Goal: Task Accomplishment & Management: Use online tool/utility

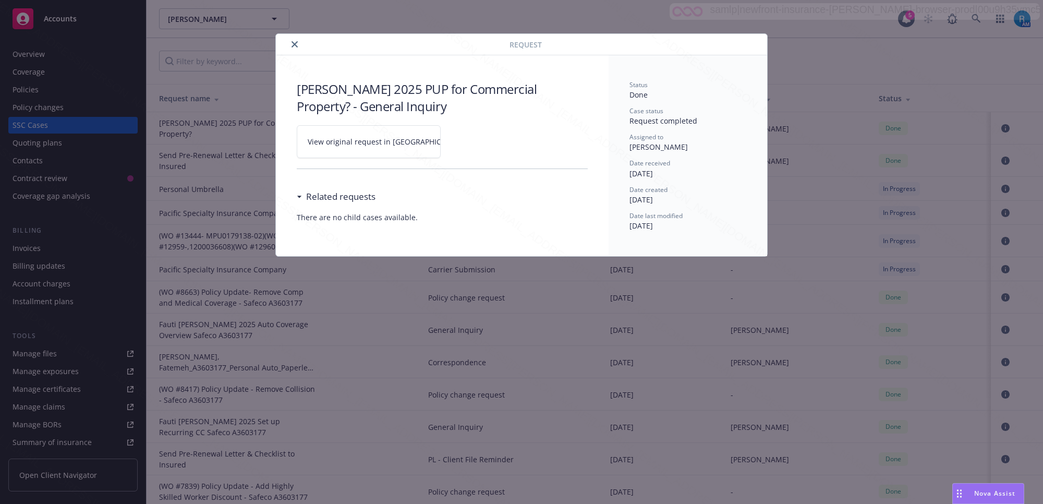
click at [293, 40] on button "close" at bounding box center [294, 44] width 13 height 13
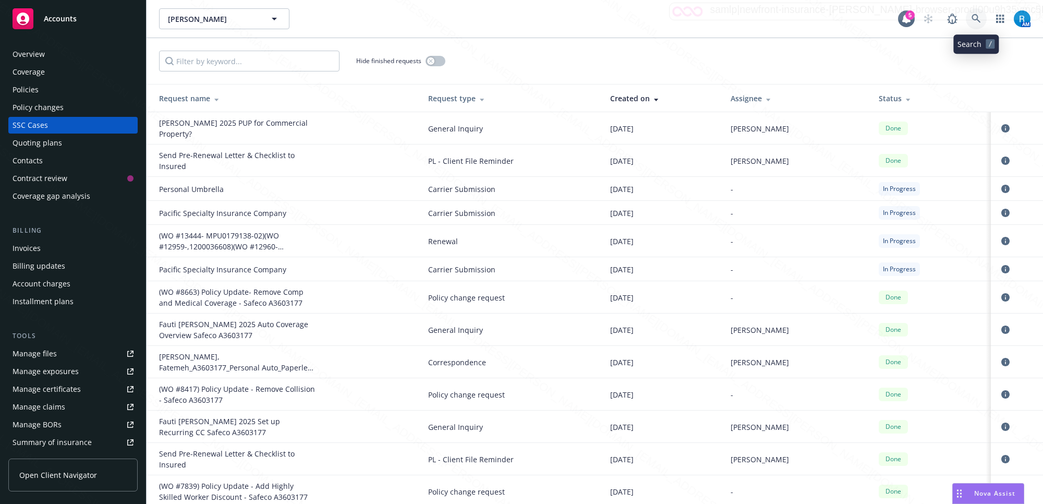
click at [972, 18] on icon at bounding box center [975, 18] width 9 height 9
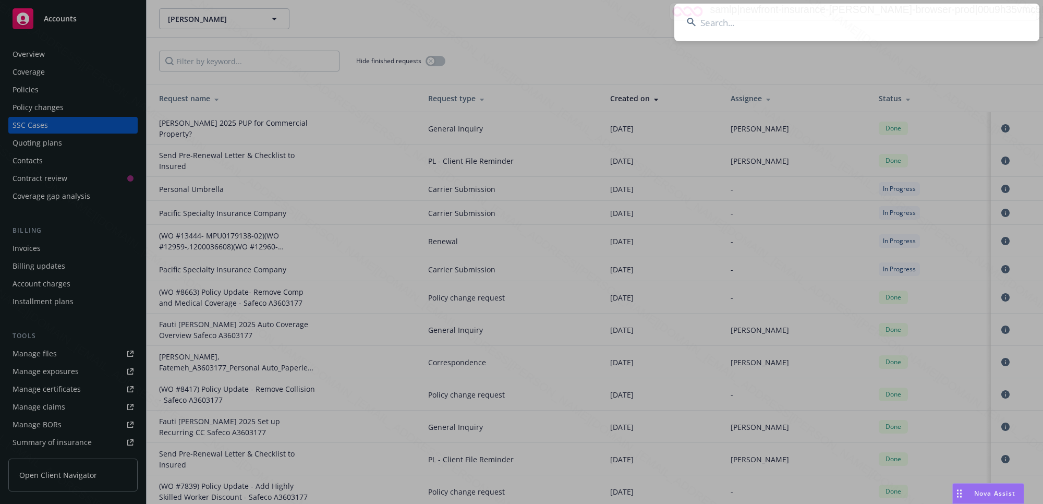
type input "[PERSON_NAME]"
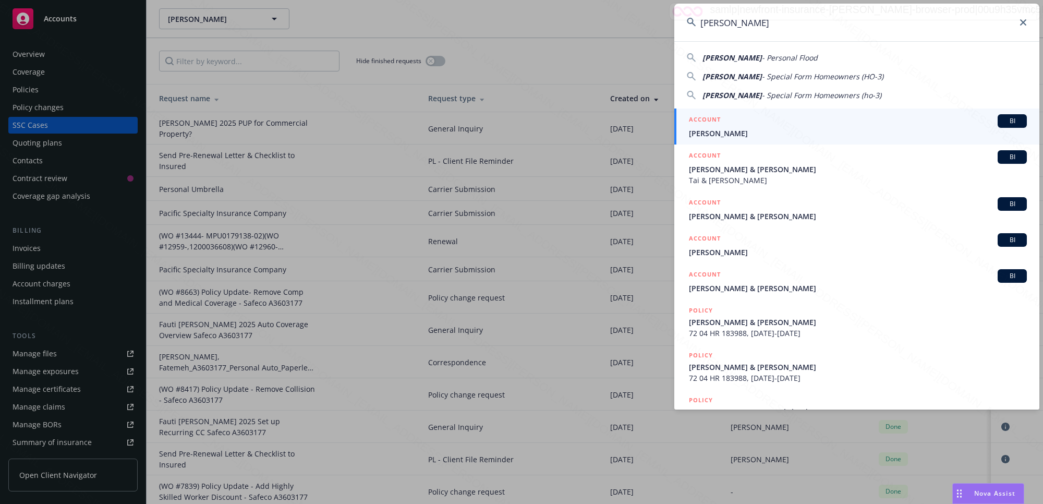
click at [749, 129] on span "[PERSON_NAME]" at bounding box center [858, 133] width 338 height 11
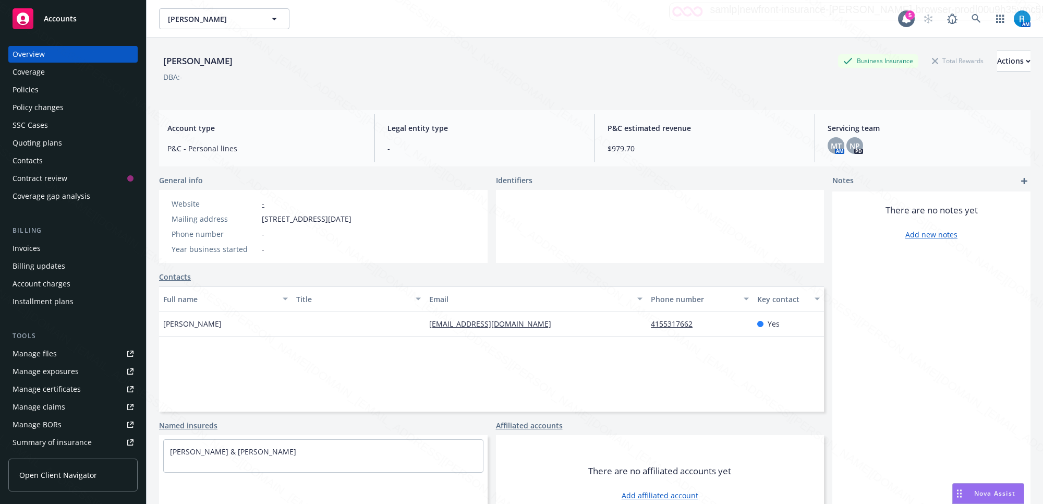
click at [48, 352] on div "Manage files" at bounding box center [35, 353] width 44 height 17
click at [971, 20] on icon at bounding box center [975, 18] width 9 height 9
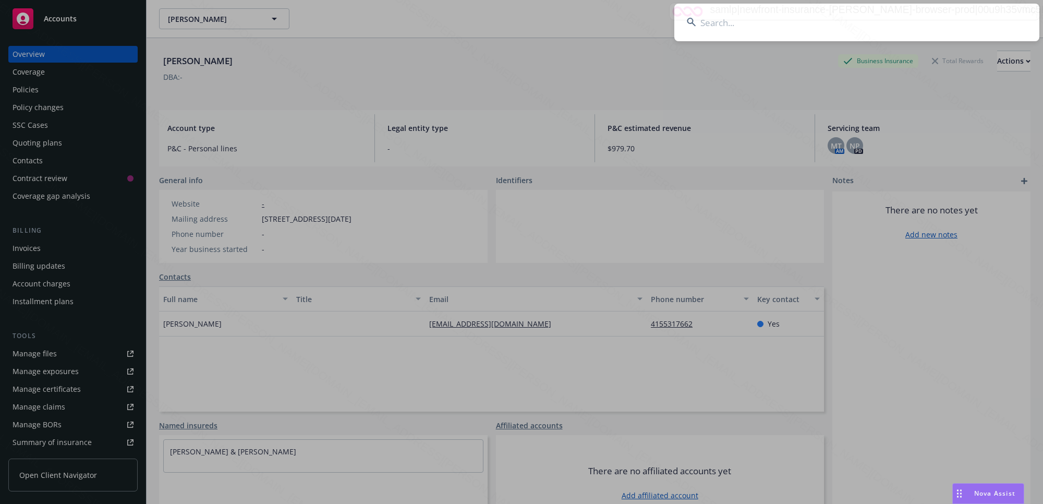
type input "[PERSON_NAME] Family"
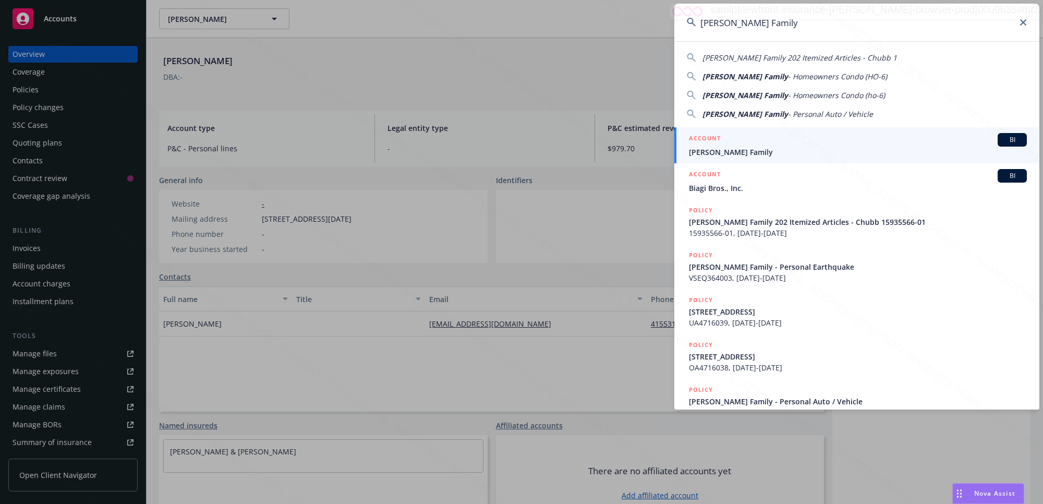
click at [765, 150] on span "[PERSON_NAME] Family" at bounding box center [858, 152] width 338 height 11
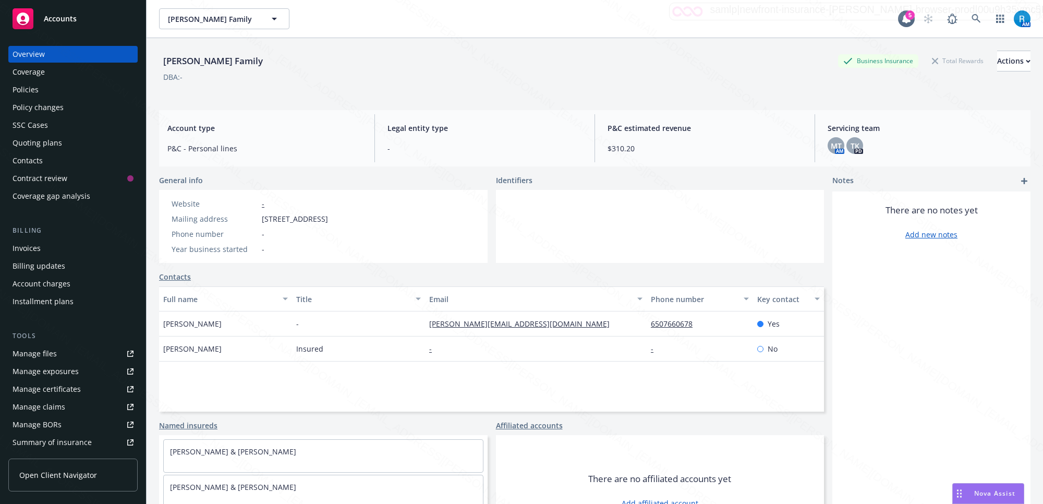
click at [673, 247] on div at bounding box center [660, 226] width 329 height 73
click at [68, 355] on link "Manage files" at bounding box center [72, 353] width 129 height 17
click at [966, 19] on link at bounding box center [976, 18] width 21 height 21
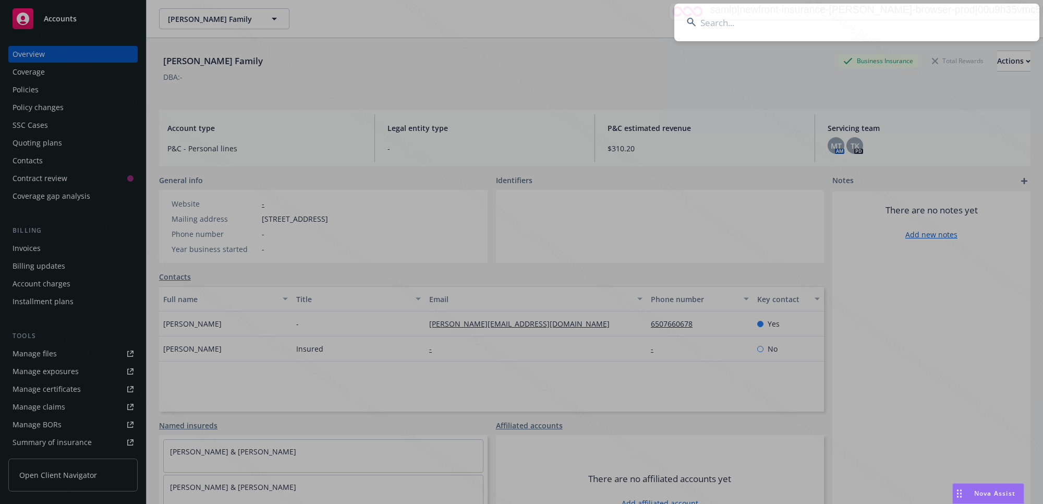
type input "[PERSON_NAME]"
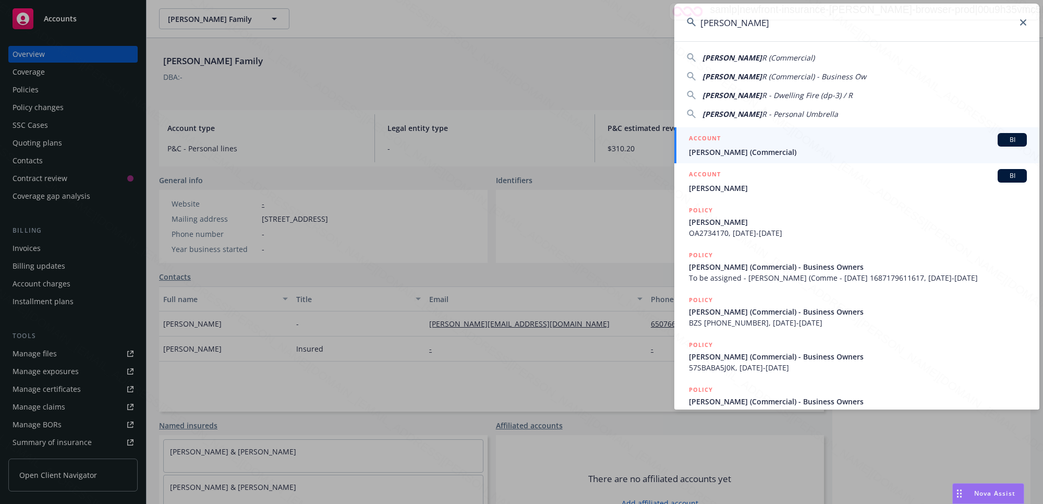
click at [725, 151] on span "[PERSON_NAME] (Commercial)" at bounding box center [858, 152] width 338 height 11
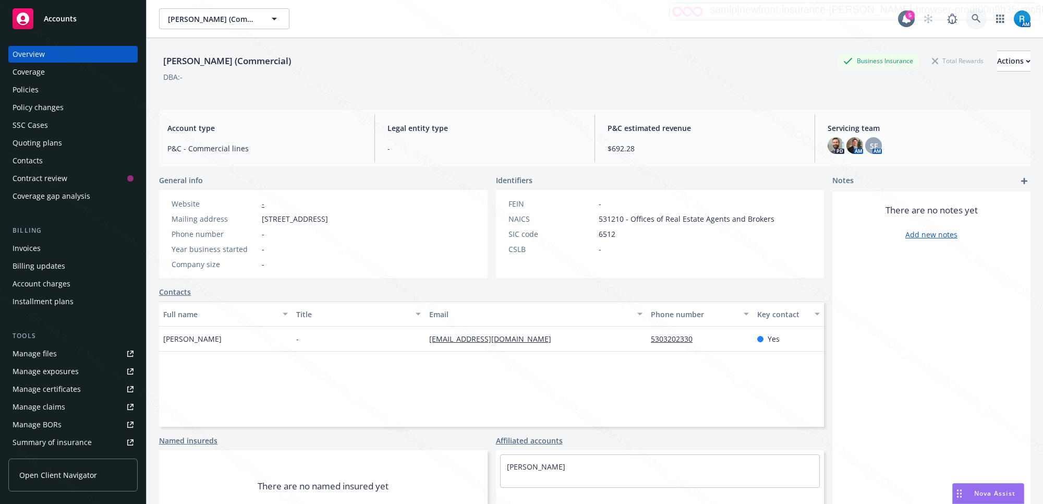
click at [971, 16] on icon at bounding box center [975, 18] width 9 height 9
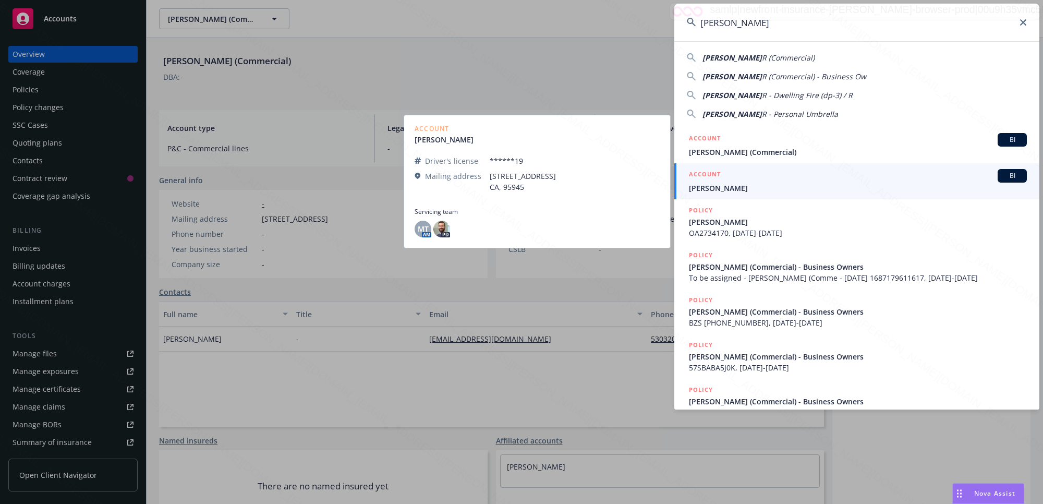
type input "[PERSON_NAME]"
click at [770, 188] on span "[PERSON_NAME]" at bounding box center [858, 188] width 338 height 11
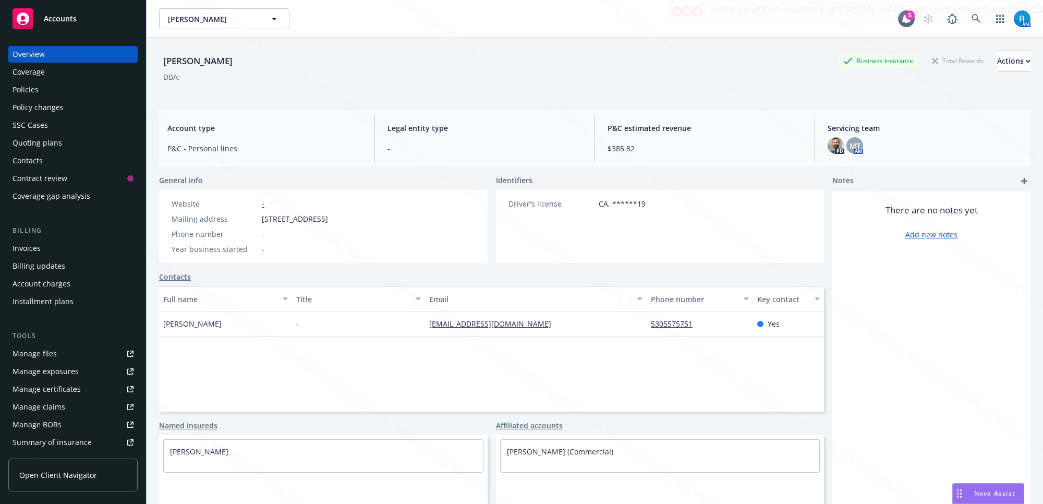
click at [71, 94] on div "Policies" at bounding box center [73, 89] width 121 height 17
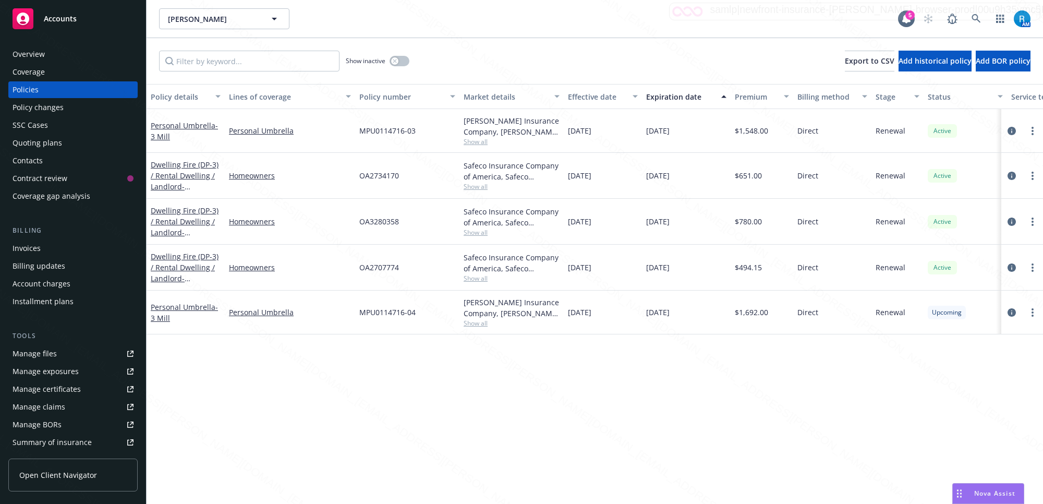
click at [68, 124] on div "SSC Cases" at bounding box center [73, 125] width 121 height 17
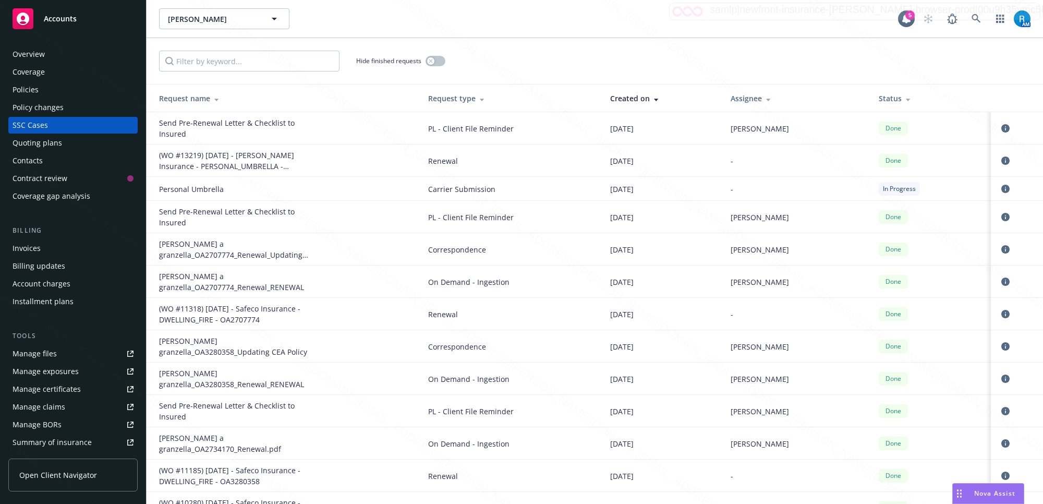
click at [50, 53] on div "Overview" at bounding box center [73, 54] width 121 height 17
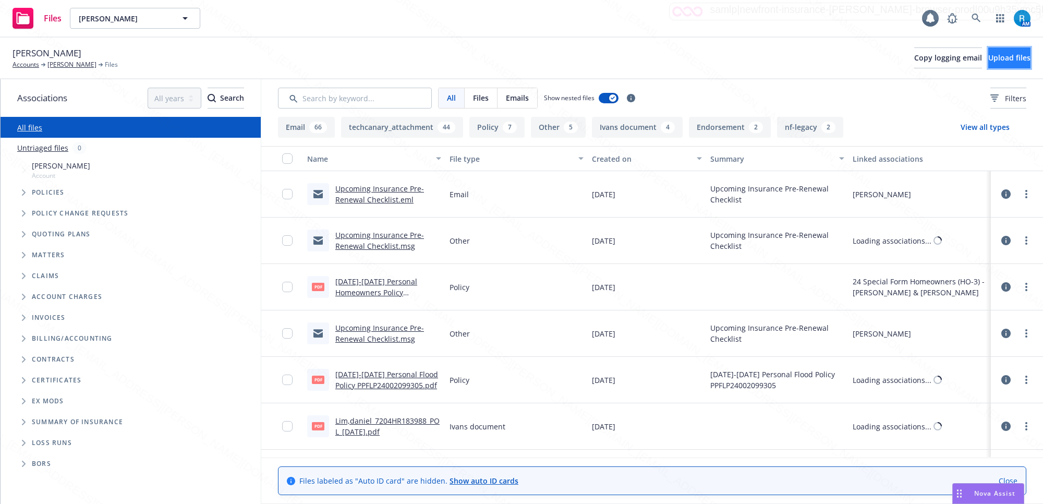
click at [988, 55] on span "Upload files" at bounding box center [1009, 58] width 42 height 10
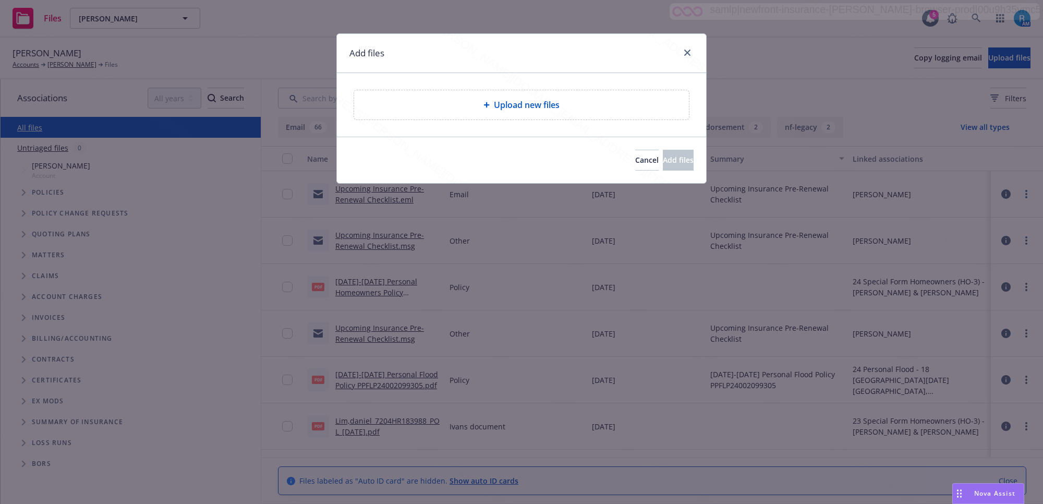
click at [481, 116] on div "Upload new files" at bounding box center [521, 104] width 335 height 29
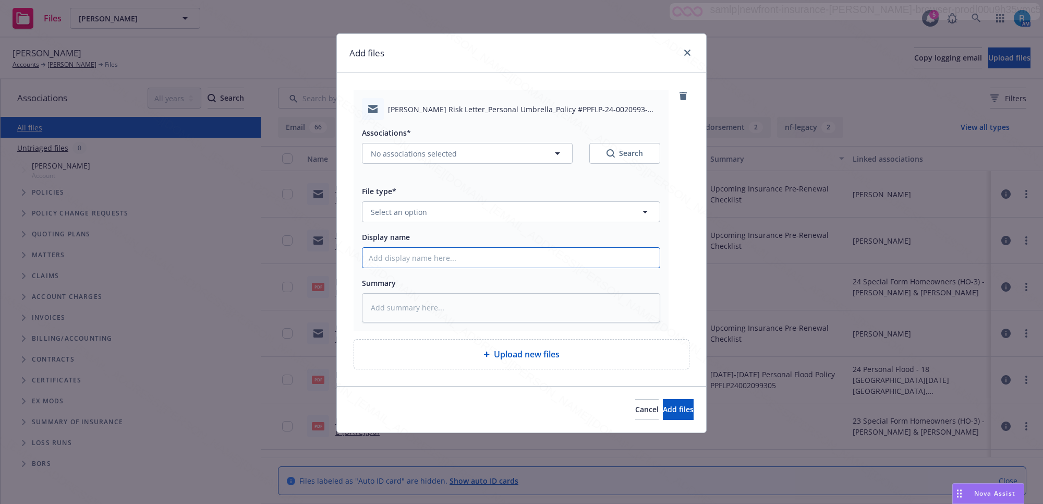
click at [411, 263] on input "Display name" at bounding box center [510, 258] width 297 height 20
paste input "24 Personal Flood CANC ENDT eff. 08.16.25 - Off Risk Letter to Insured"
type input "24 Personal Flood CANC ENDT eff. 08.16.25 - Off Risk Letter to Insured"
type textarea "x"
type input "24 Personal Flood CANC ENDT eff. 08.16.25 - Off Risk Letter to Insured"
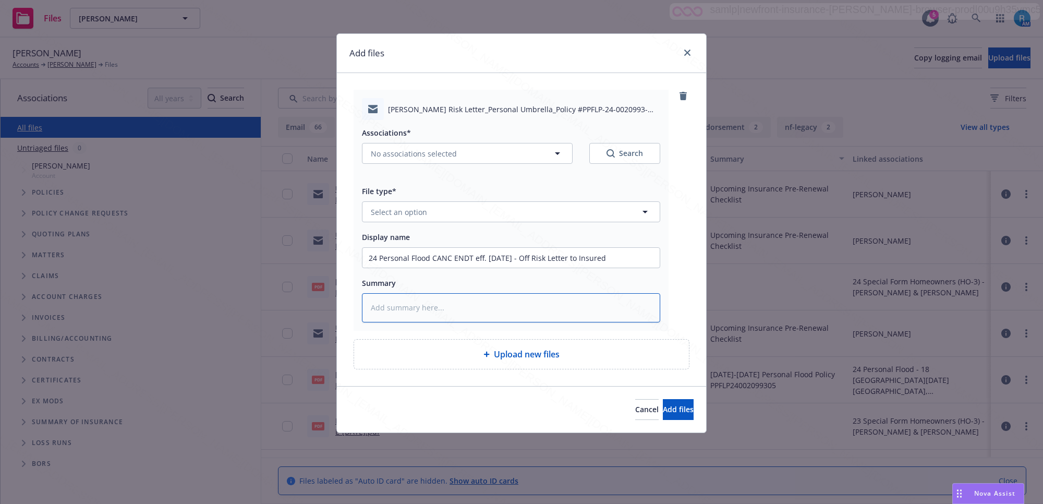
drag, startPoint x: 404, startPoint y: 312, endPoint x: 400, endPoint y: 295, distance: 17.7
click at [403, 312] on textarea at bounding box center [511, 307] width 298 height 29
paste textarea "24 Personal Flood CANC ENDT eff. 08.16.25 - Off Risk Letter to Insured"
type textarea "x"
type textarea "24 Personal Flood CANC ENDT eff. 08.16.25 - Off Risk Letter to Insured"
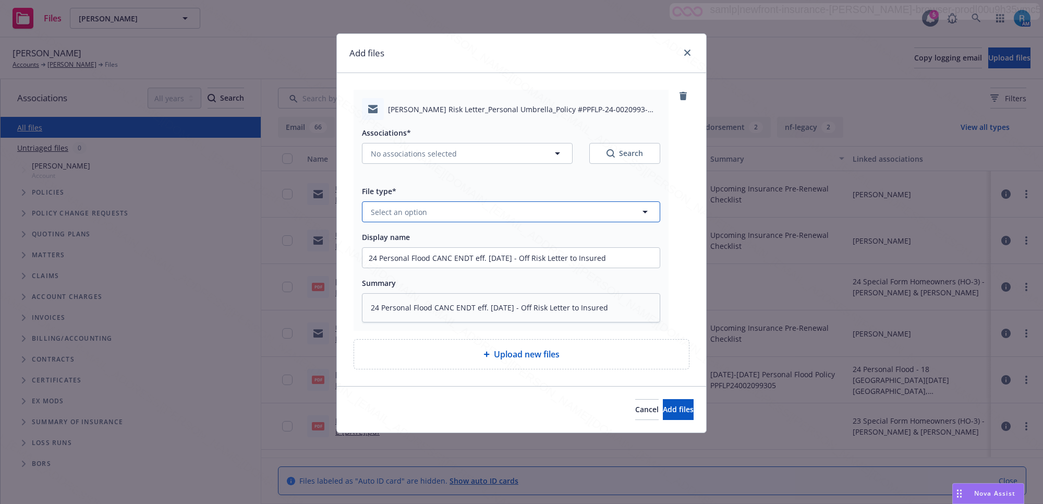
click at [395, 214] on span "Select an option" at bounding box center [399, 211] width 56 height 11
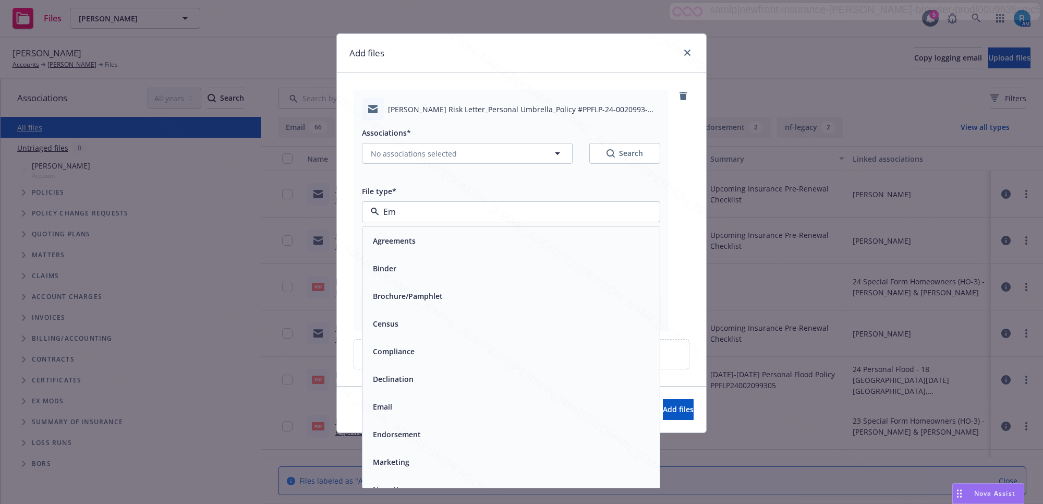
type input "Em,"
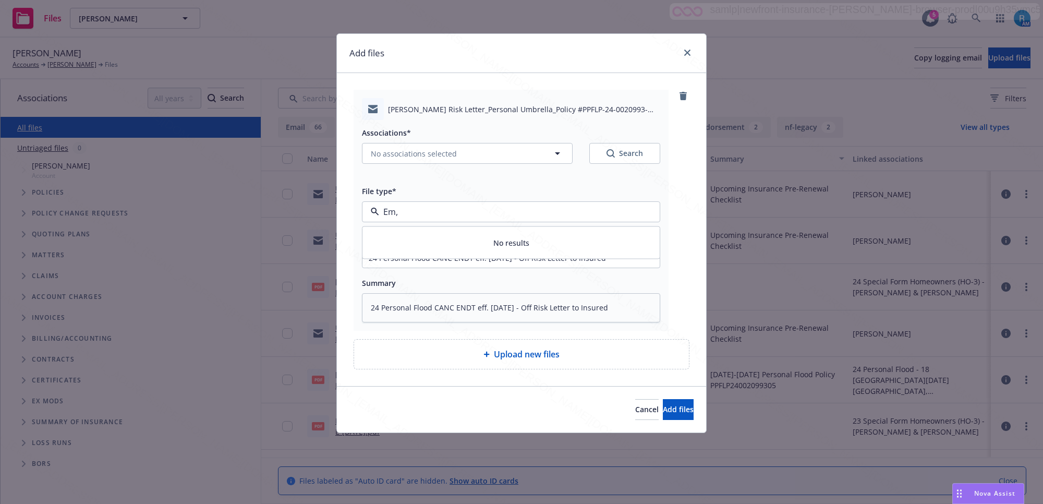
type textarea "x"
type input "Em"
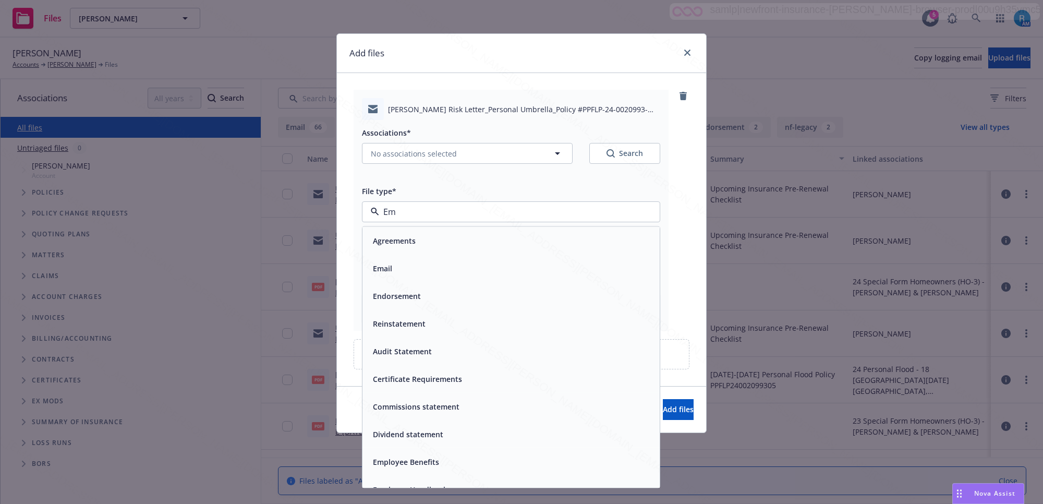
click at [398, 272] on div "Email" at bounding box center [511, 268] width 285 height 15
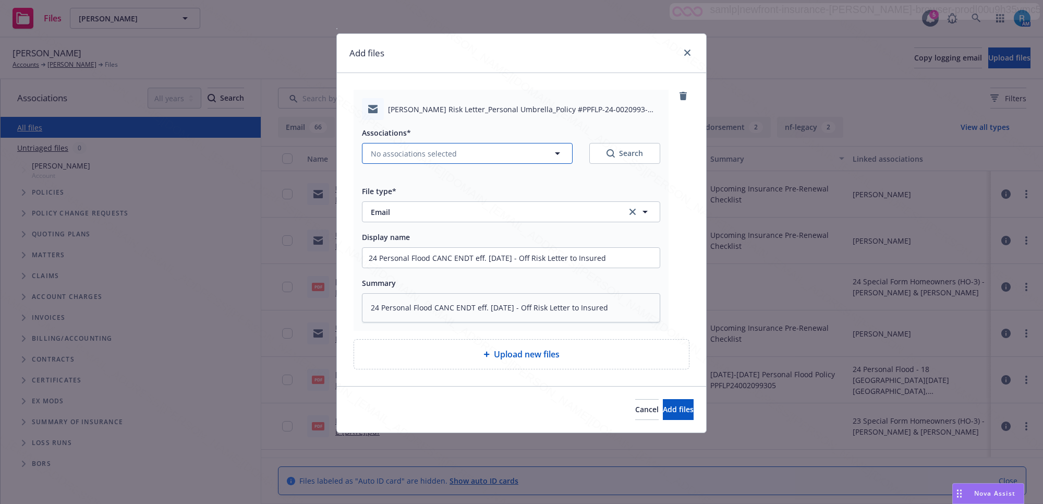
click at [416, 153] on span "No associations selected" at bounding box center [414, 153] width 86 height 11
type textarea "x"
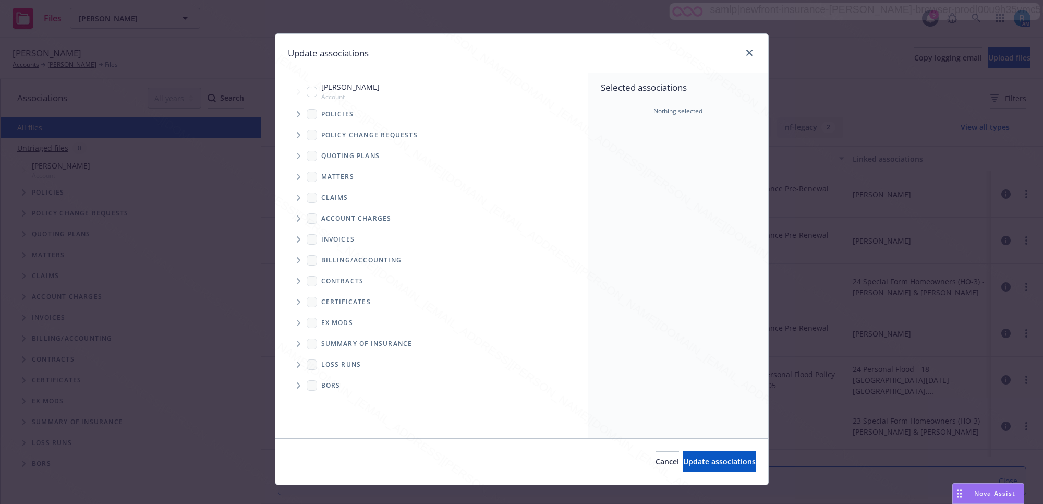
click at [309, 91] on input "Tree Example" at bounding box center [312, 92] width 10 height 10
checkbox input "true"
click at [711, 463] on span "Update associations" at bounding box center [719, 461] width 72 height 10
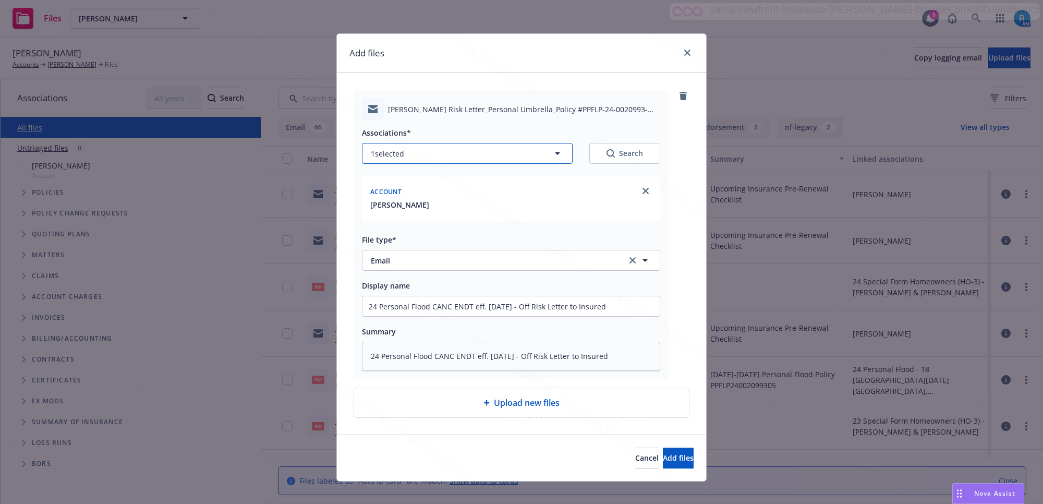
click at [429, 151] on button "1 selected" at bounding box center [467, 153] width 211 height 21
type textarea "x"
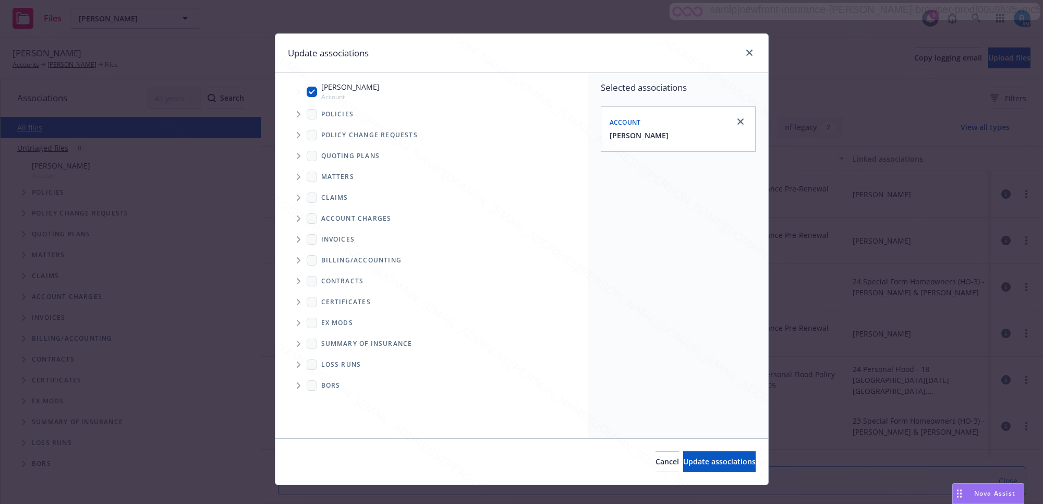
click at [298, 116] on span "Tree Example" at bounding box center [298, 114] width 17 height 17
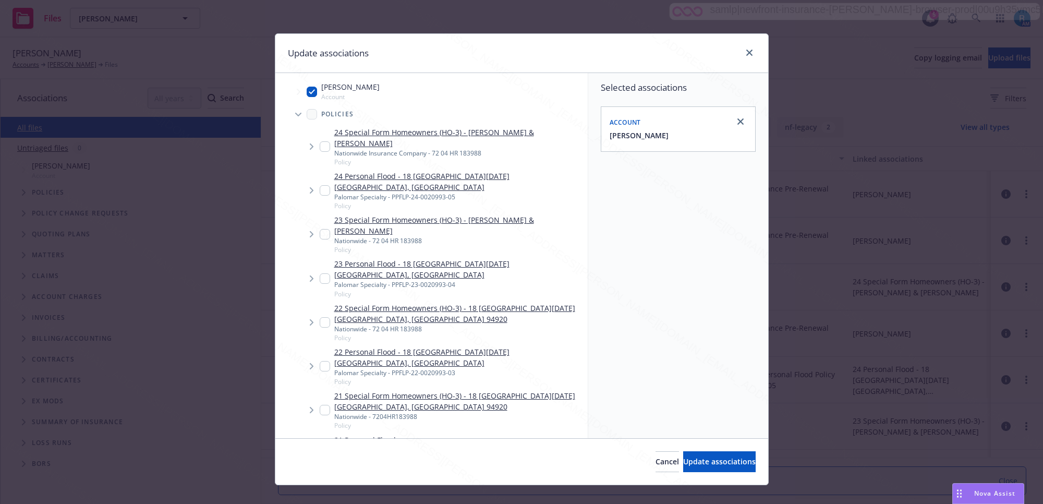
click at [320, 185] on input "Tree Example" at bounding box center [325, 190] width 10 height 10
checkbox input "true"
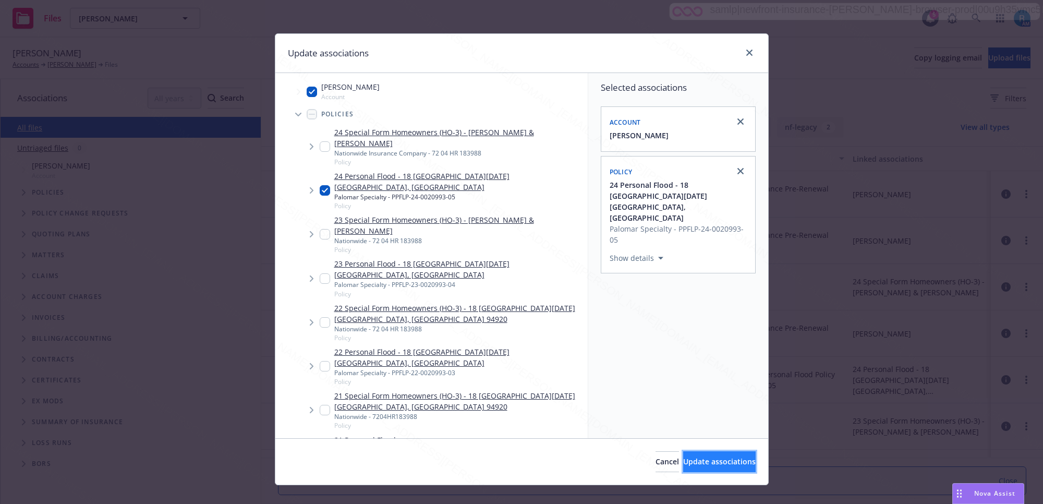
click at [685, 463] on span "Update associations" at bounding box center [719, 461] width 72 height 10
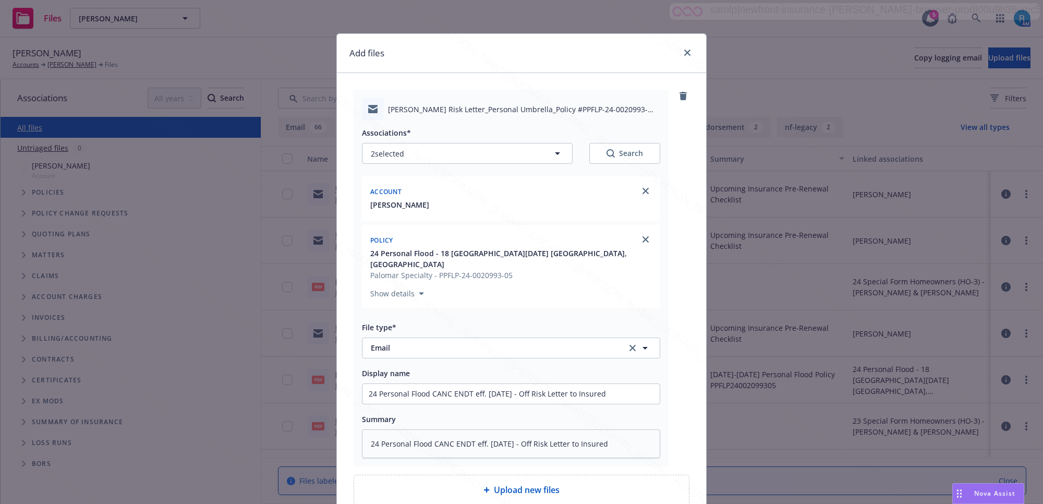
scroll to position [88, 0]
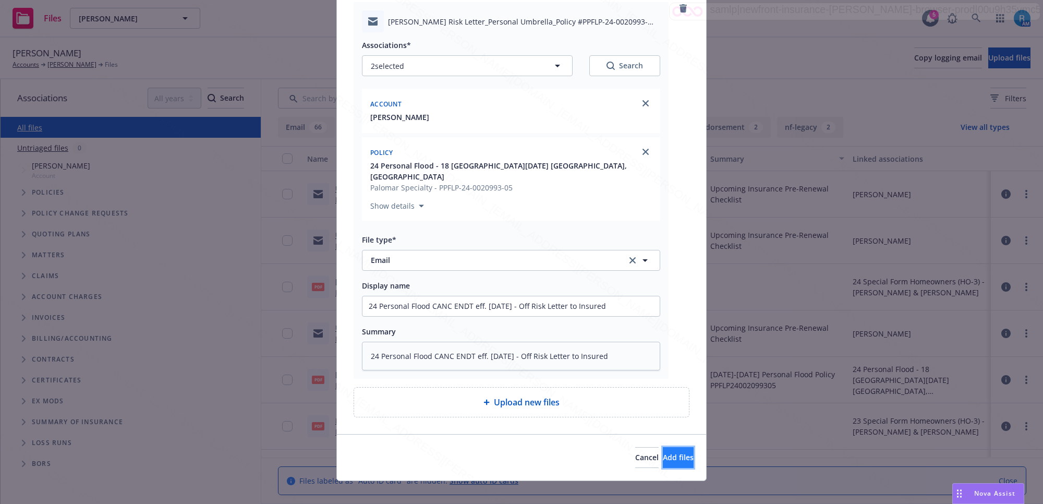
click at [663, 452] on span "Add files" at bounding box center [678, 457] width 31 height 10
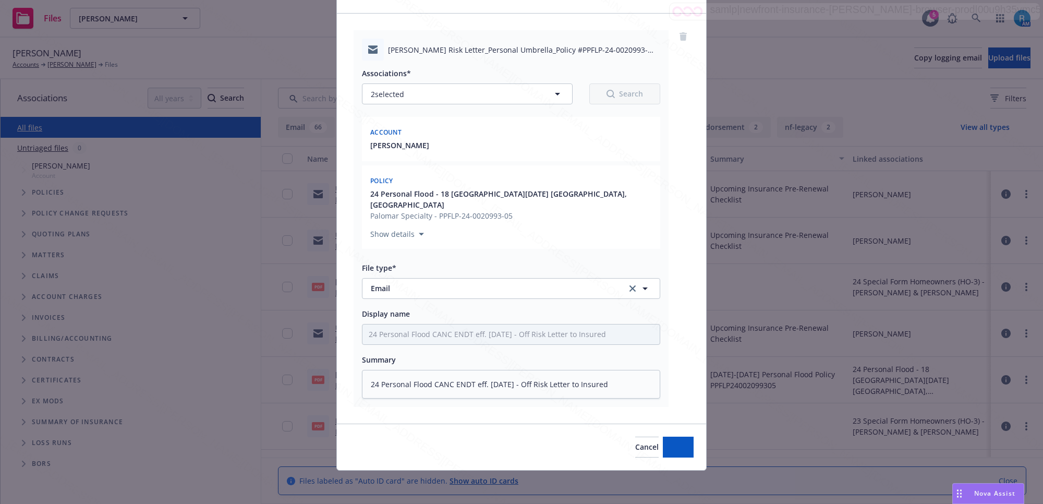
scroll to position [48, 0]
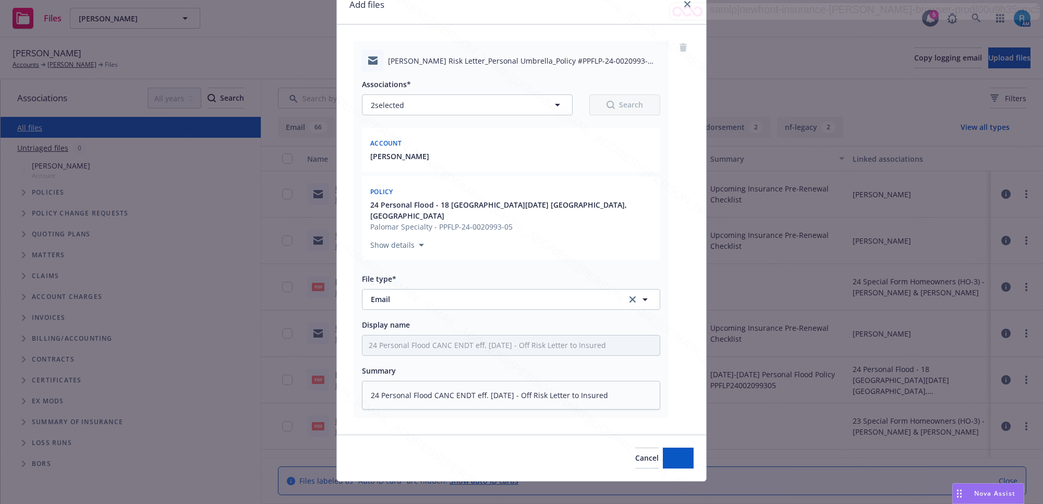
type textarea "x"
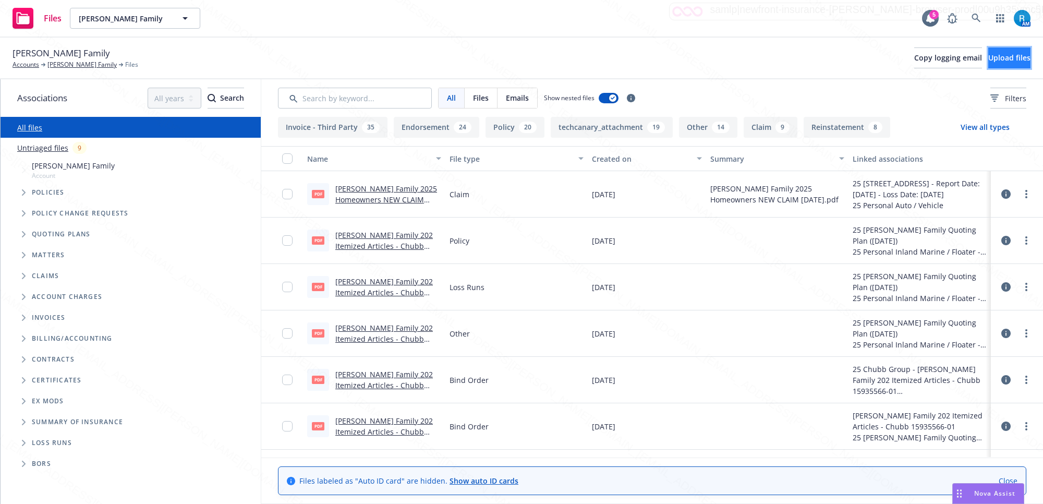
click at [988, 56] on span "Upload files" at bounding box center [1009, 58] width 42 height 10
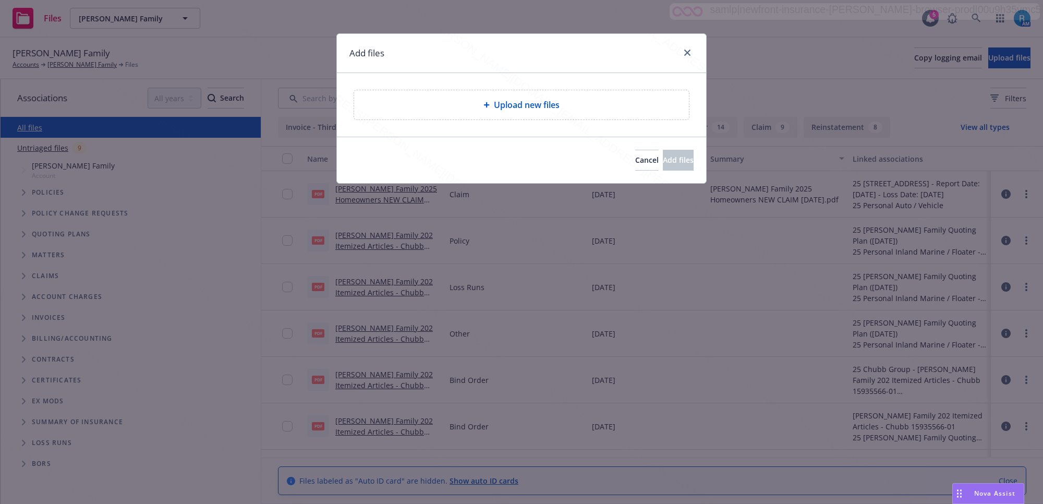
click at [512, 110] on span "Upload new files" at bounding box center [527, 105] width 66 height 13
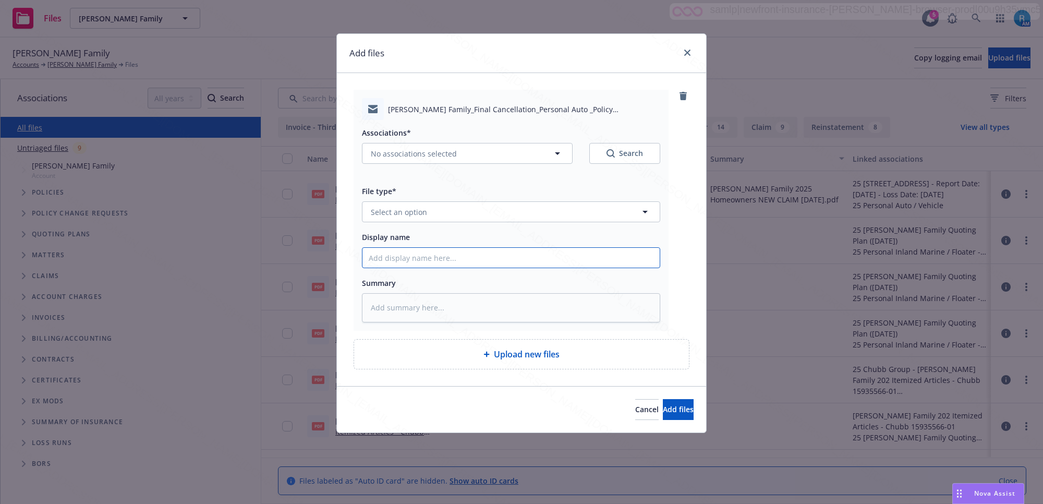
click at [409, 260] on input "Display name" at bounding box center [510, 258] width 297 height 20
paste input "25 Personal Auto CANC ENDT eff.07.31.25 - Final Cancellation sent to Insured"
type input "25 Personal Auto CANC ENDT eff.07.31.25 - Final Cancellation sent to Insured"
paste textarea "25 Personal Auto CANC ENDT eff.07.31.25 - Final Cancellation sent to Insured"
click at [392, 300] on textarea at bounding box center [511, 307] width 298 height 29
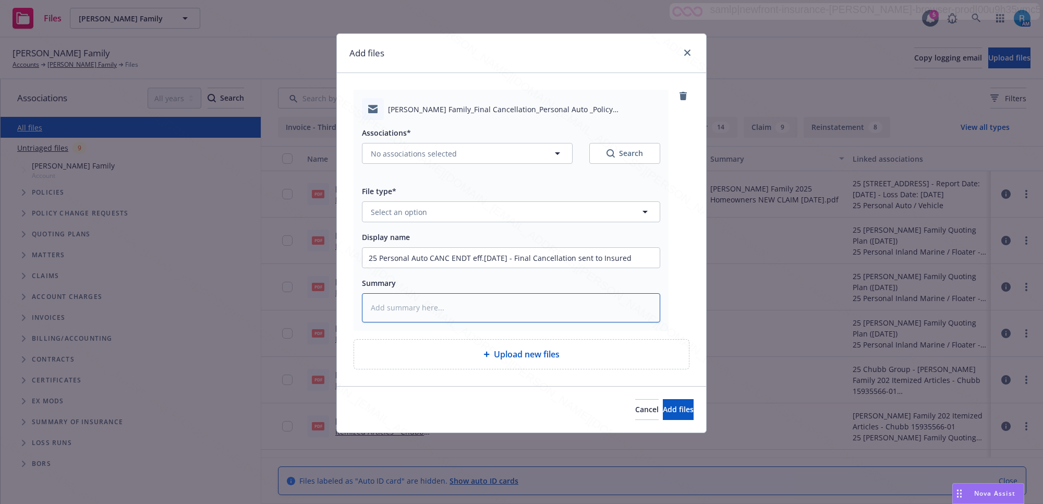
type textarea "x"
type textarea "25 Personal Auto CANC ENDT eff.07.31.25 - Final Cancellation sent to Insured"
click at [395, 212] on span "Select an option" at bounding box center [399, 211] width 56 height 11
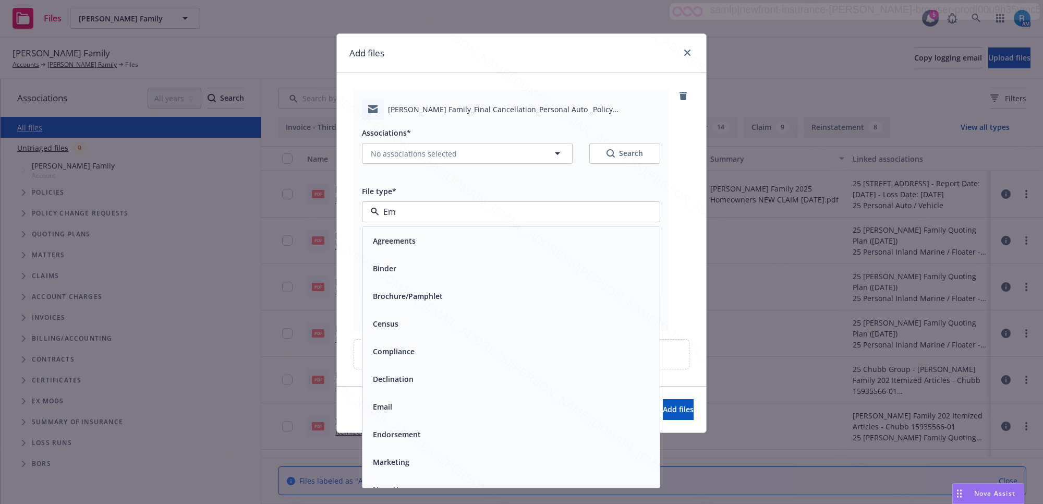
type input "Ema"
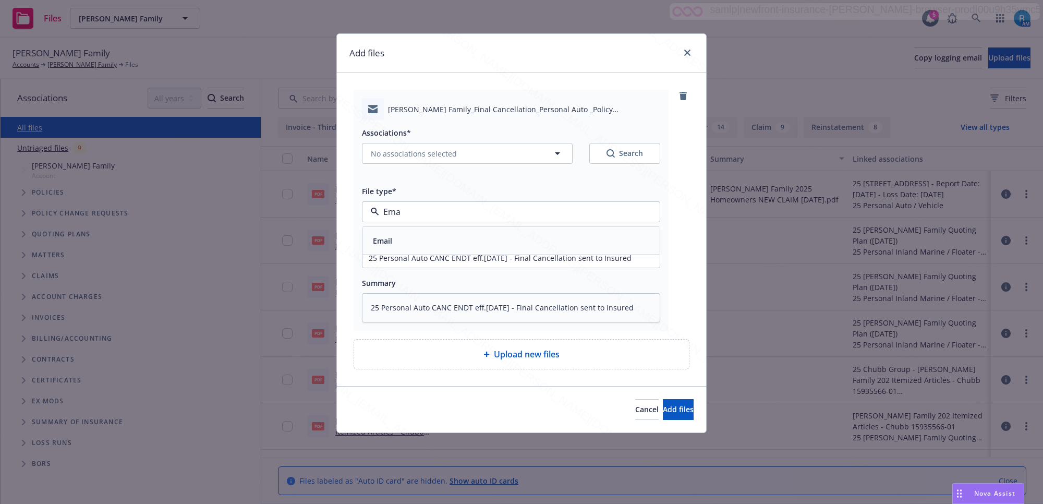
click at [400, 247] on div "Email" at bounding box center [511, 240] width 285 height 15
click at [418, 152] on span "No associations selected" at bounding box center [414, 153] width 86 height 11
type textarea "x"
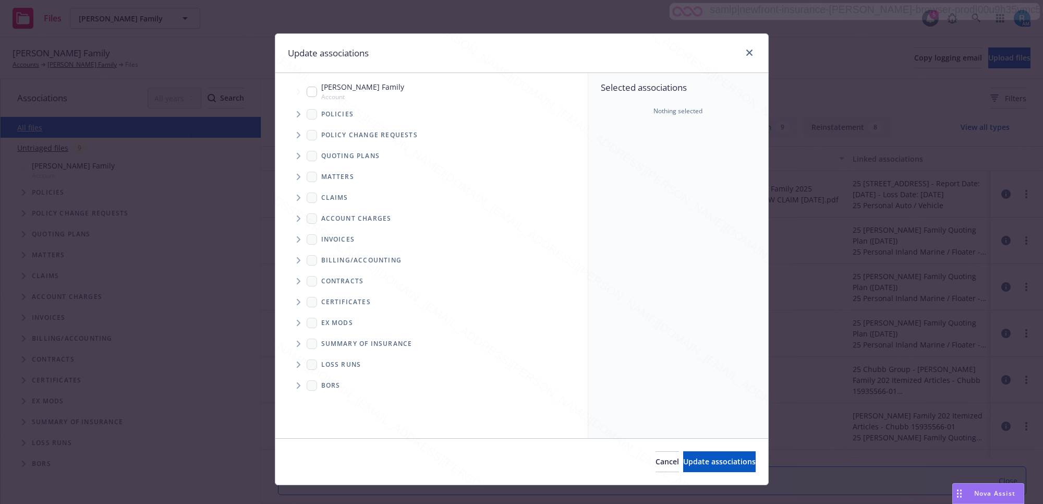
click at [307, 92] on input "Tree Example" at bounding box center [312, 92] width 10 height 10
checkbox input "true"
click at [292, 118] on span "Tree Example" at bounding box center [298, 114] width 17 height 17
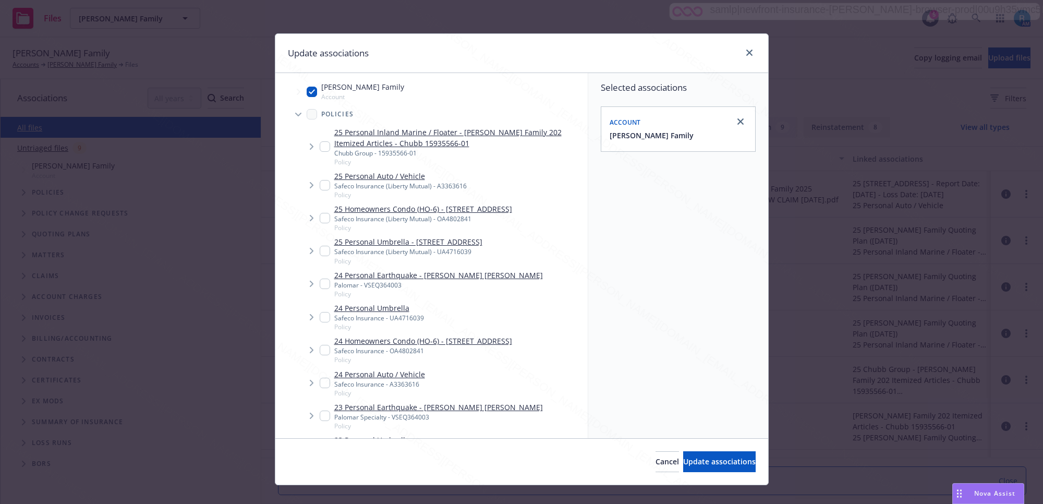
click at [320, 184] on input "Tree Example" at bounding box center [325, 185] width 10 height 10
checkbox input "true"
click at [683, 462] on span "Update associations" at bounding box center [719, 461] width 72 height 10
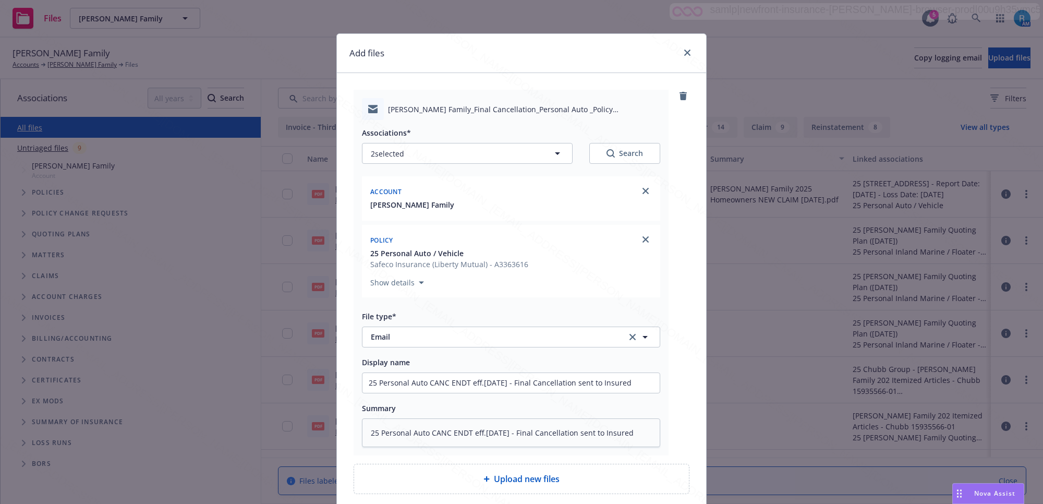
scroll to position [88, 0]
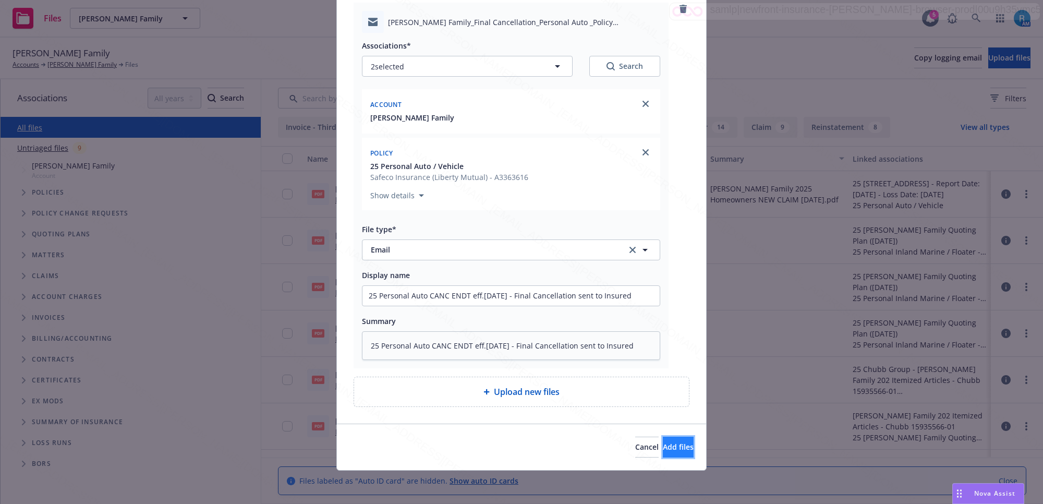
click at [663, 449] on span "Add files" at bounding box center [678, 447] width 31 height 10
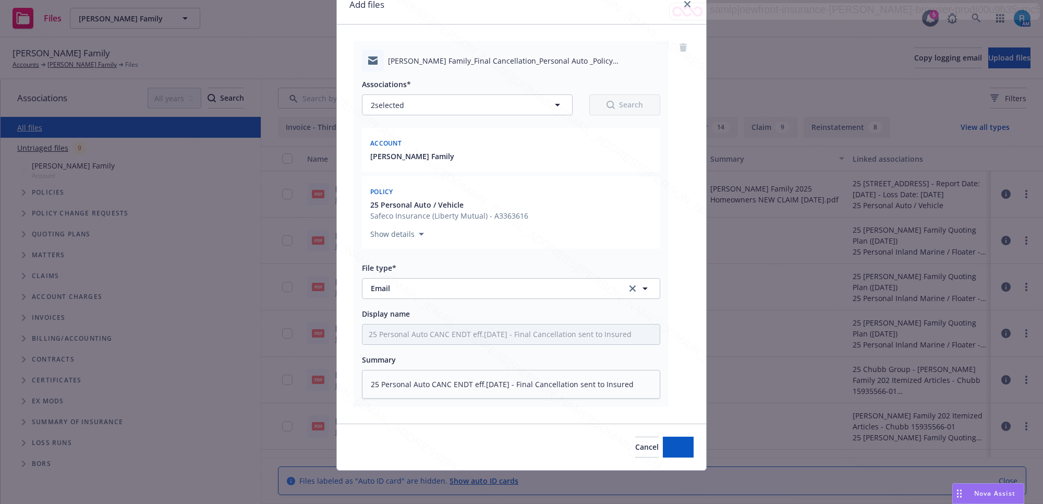
scroll to position [48, 0]
type textarea "x"
